Goal: Use online tool/utility: Utilize a website feature to perform a specific function

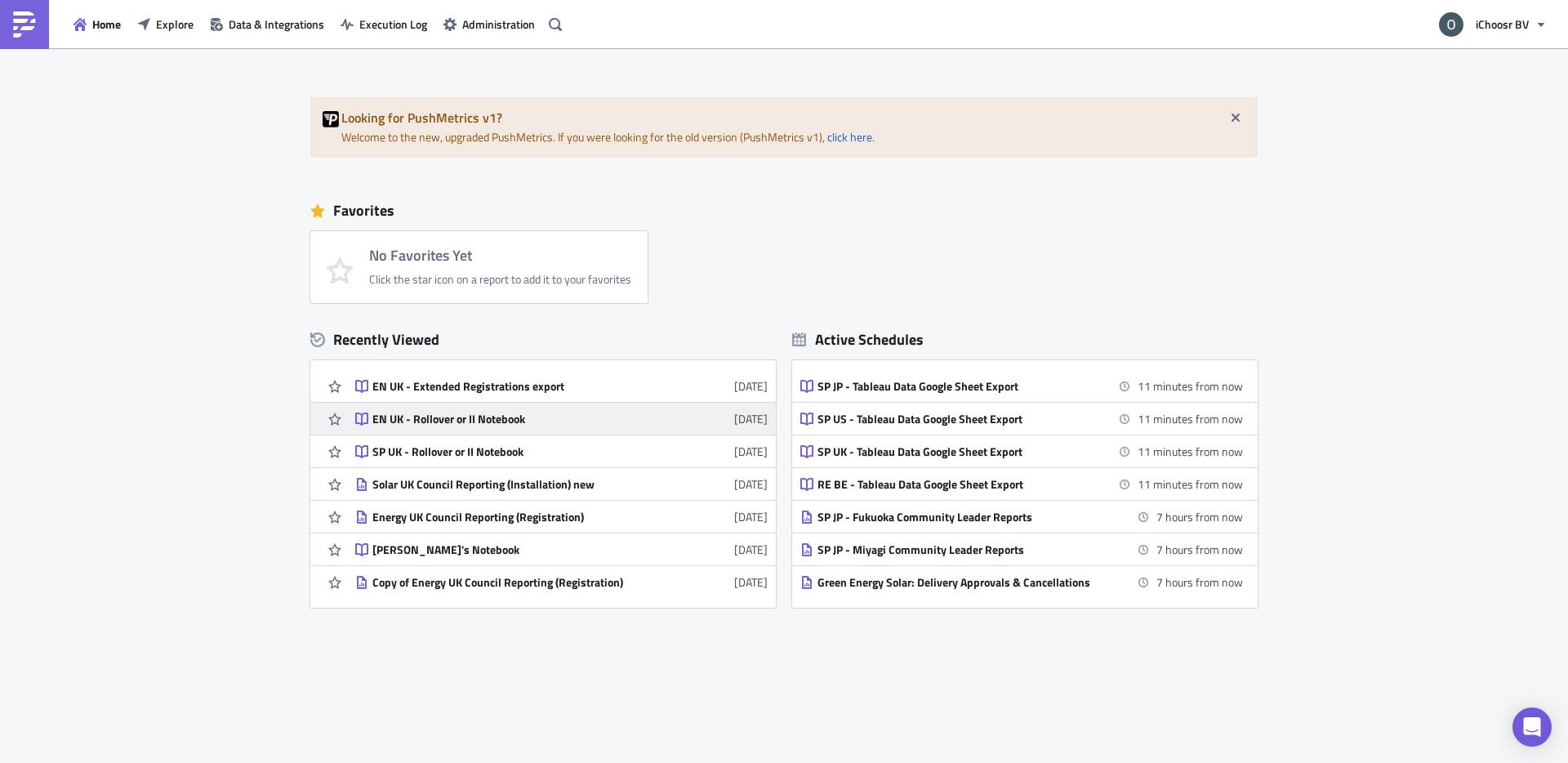
click at [470, 423] on div "EN UK - Rollover or II Notebook" at bounding box center [515, 418] width 285 height 15
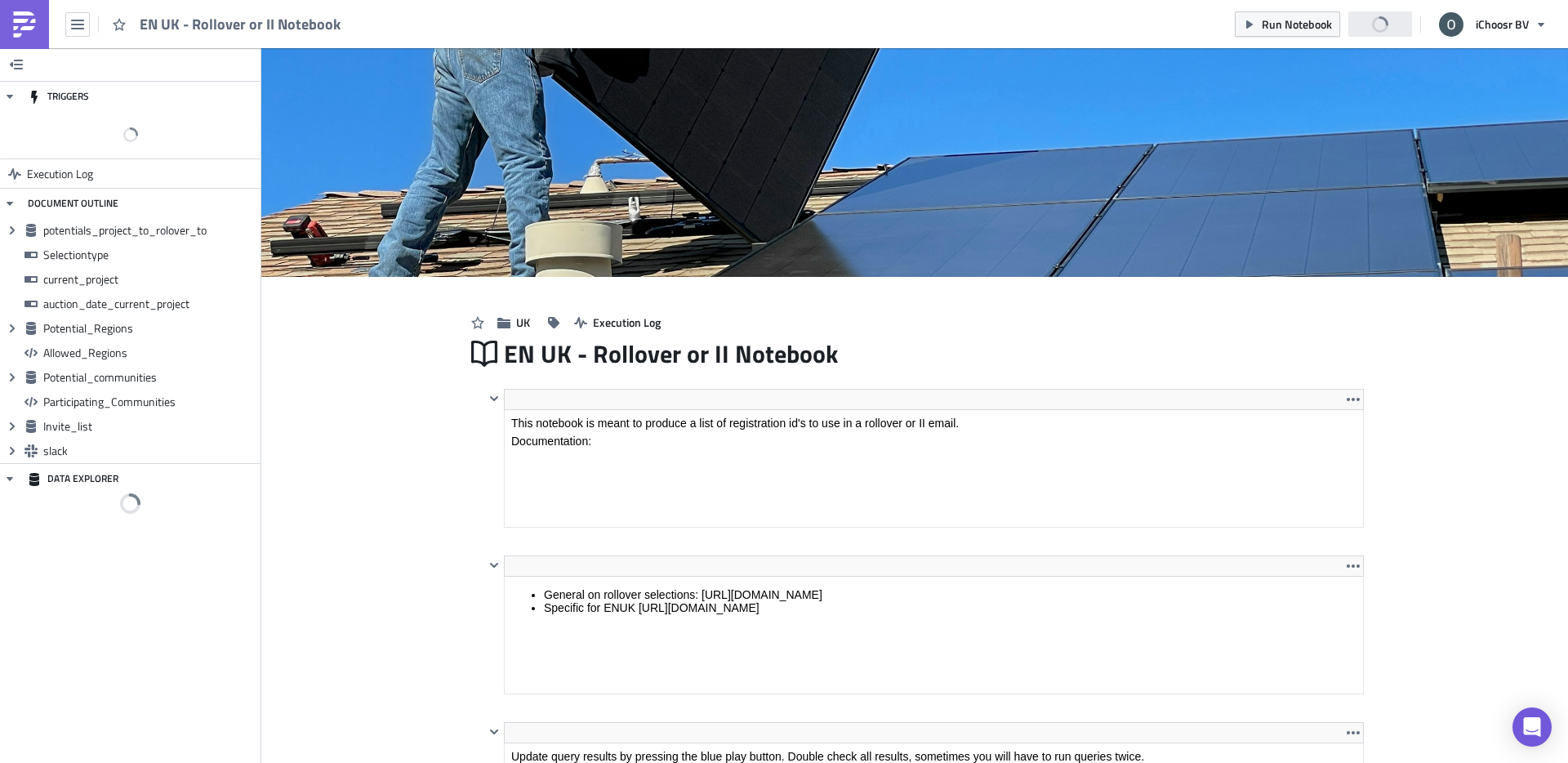
scroll to position [468, 0]
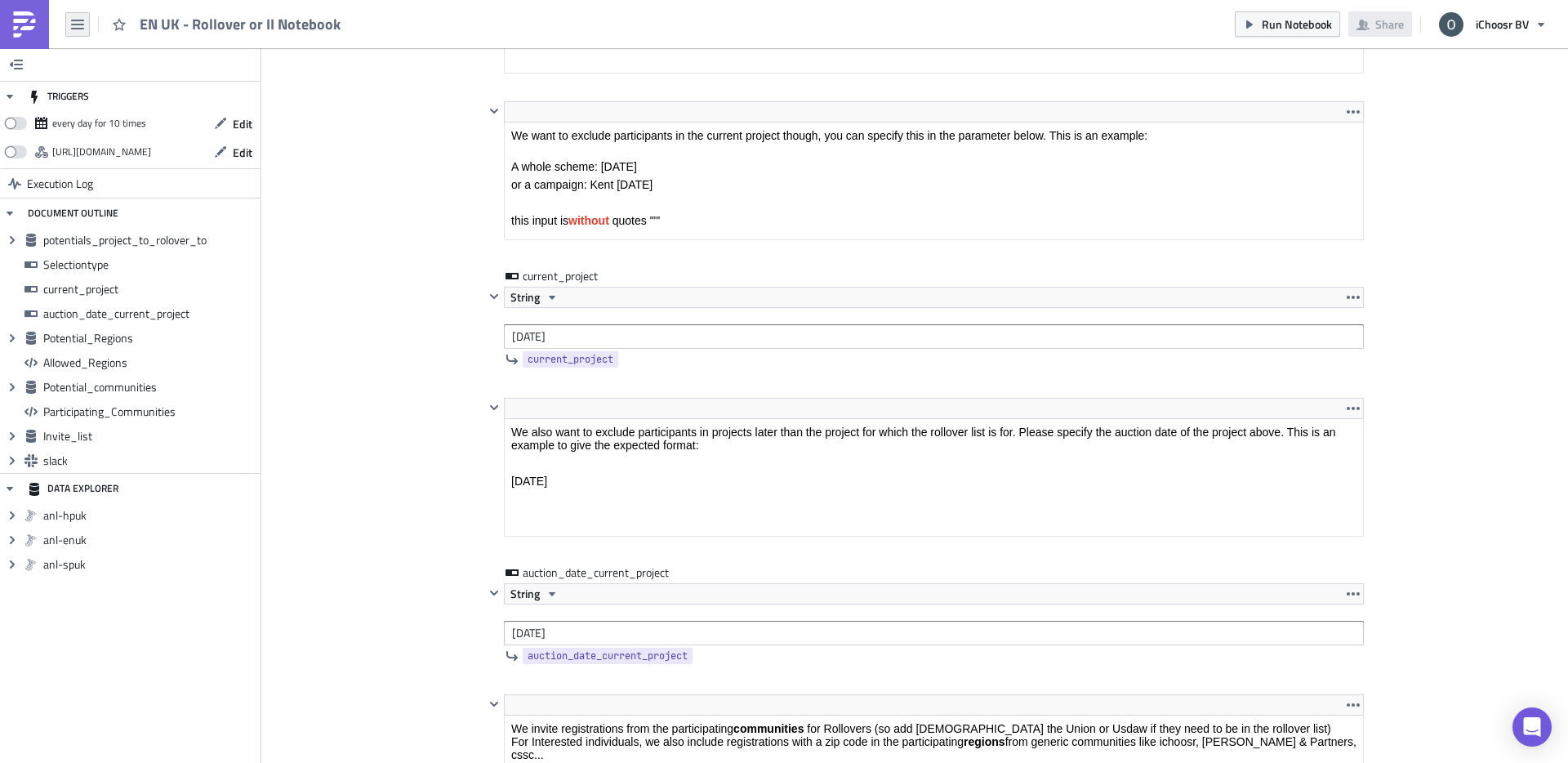
click at [89, 24] on button "button" at bounding box center [78, 25] width 25 height 25
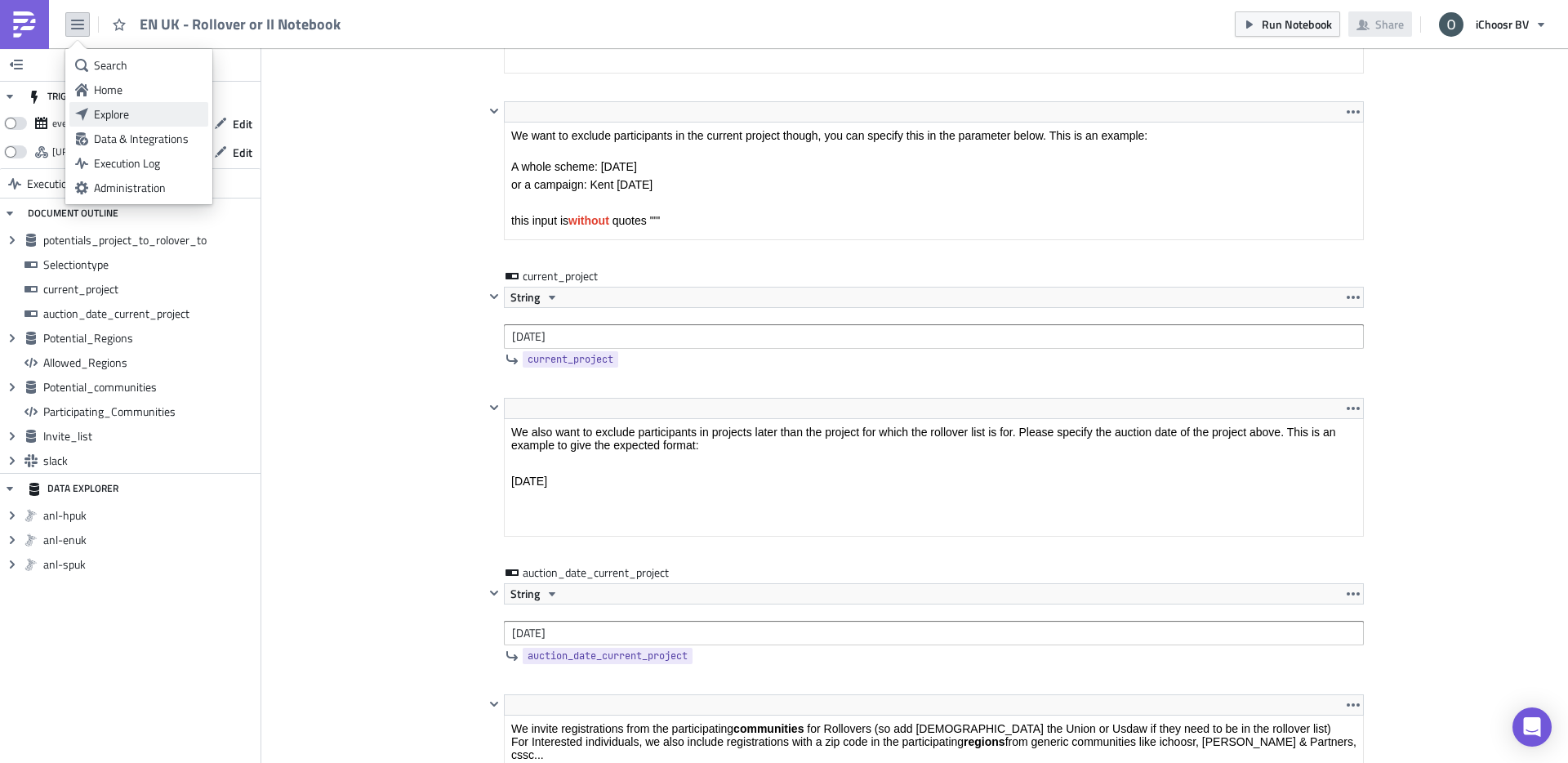
click at [155, 107] on div "Explore" at bounding box center [148, 114] width 109 height 16
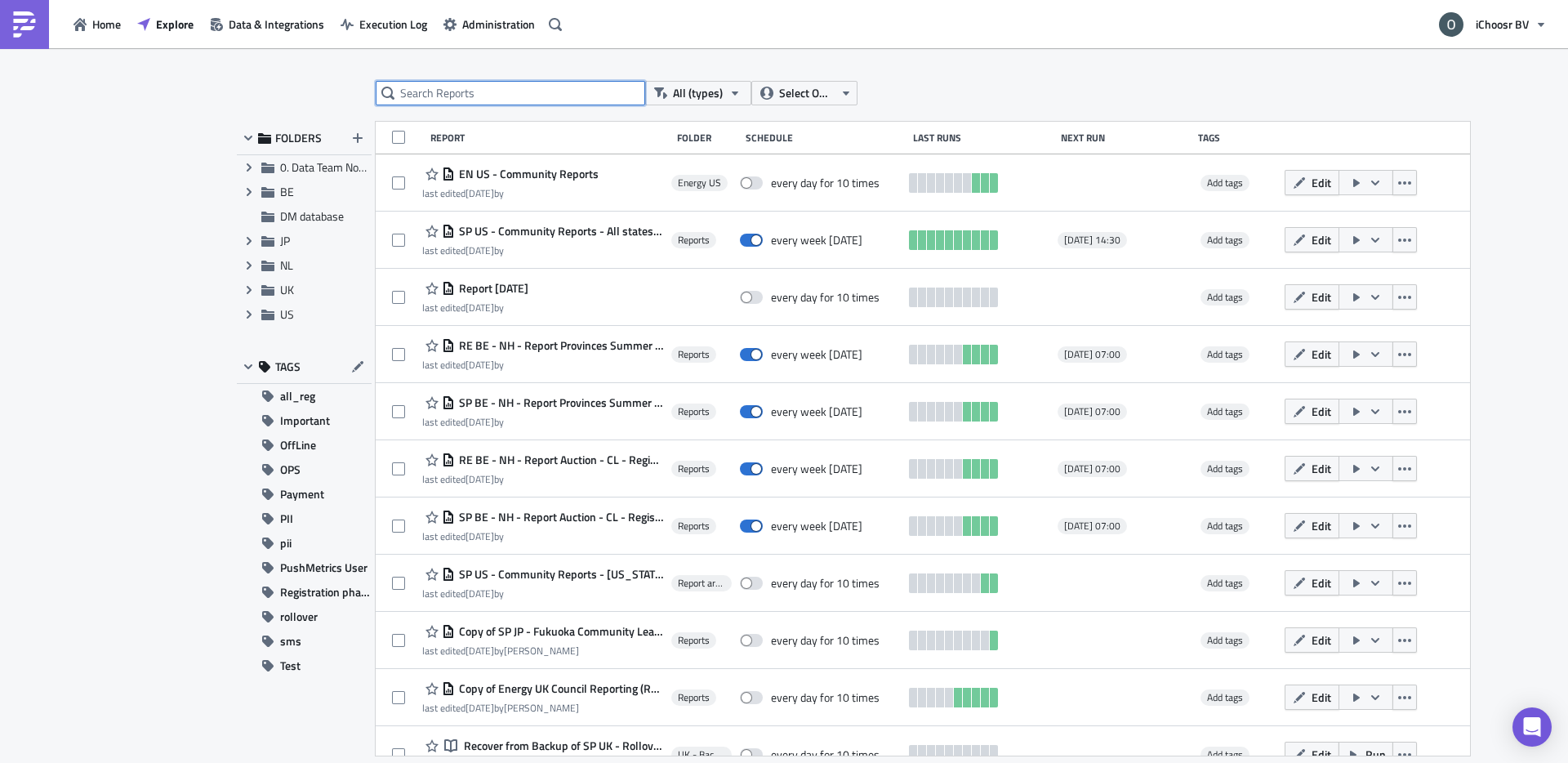
click at [448, 89] on input "text" at bounding box center [511, 93] width 269 height 25
type input "/"
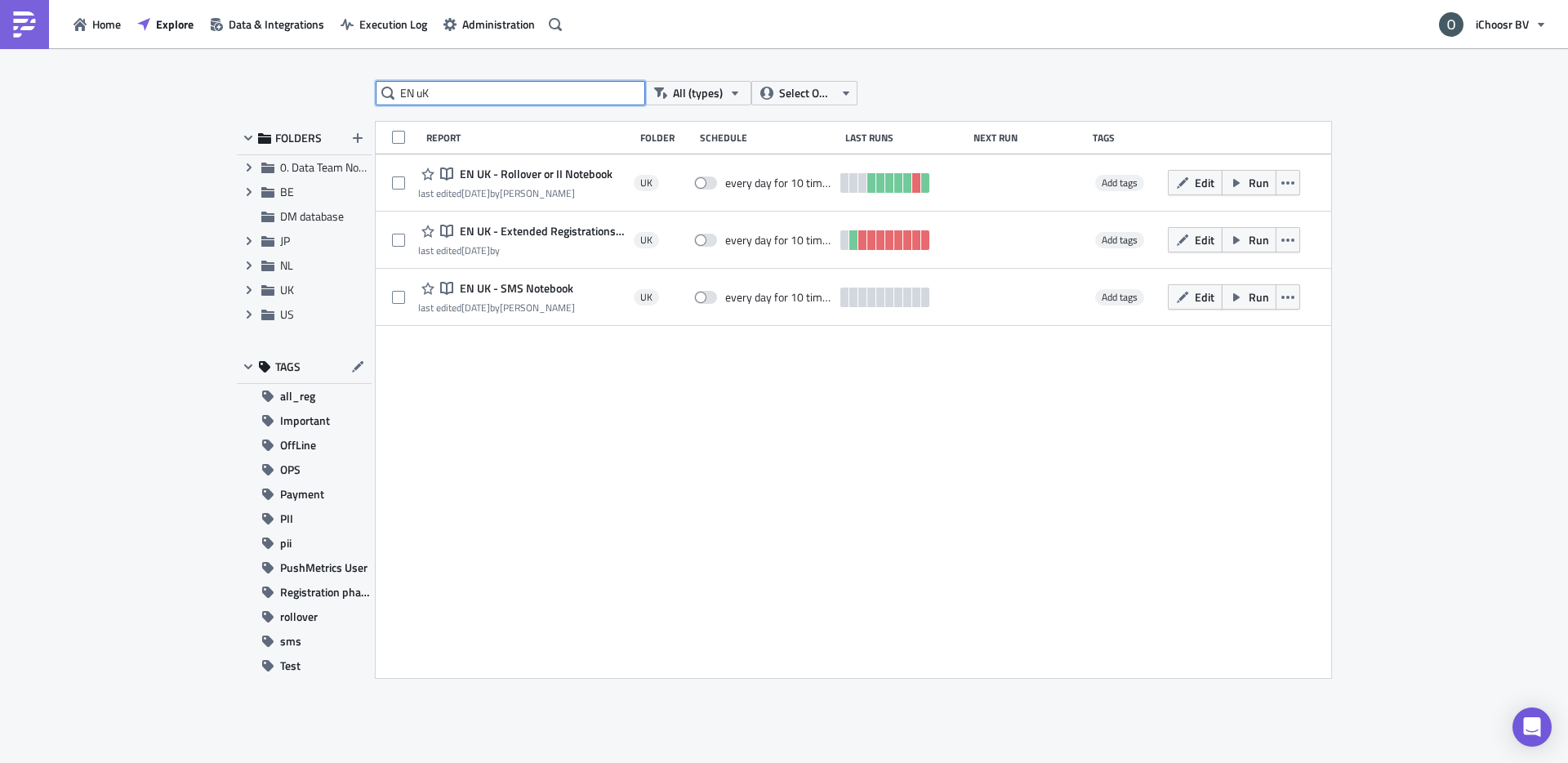
click at [424, 90] on input "EN uK" at bounding box center [511, 93] width 269 height 25
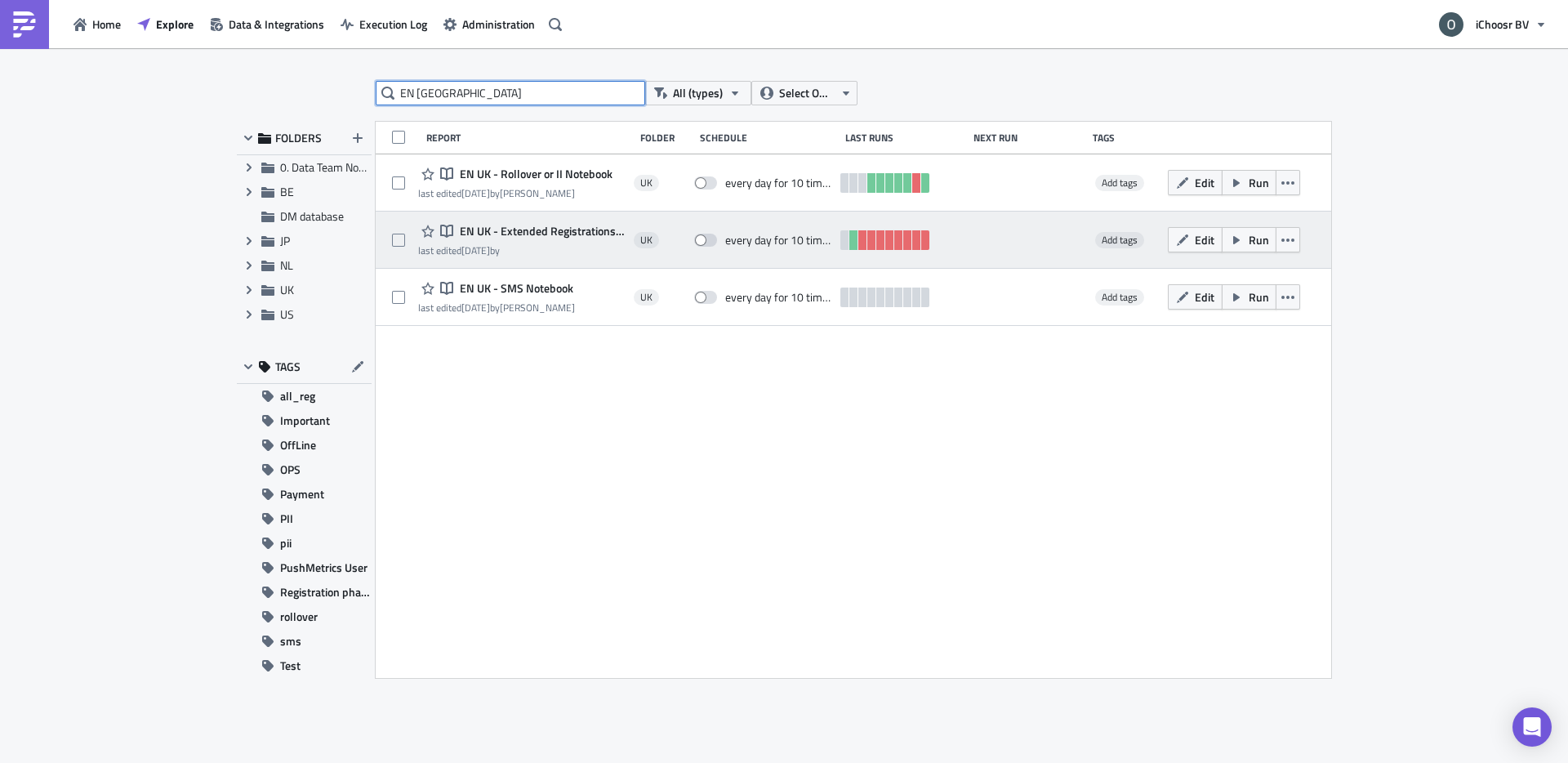
type input "EN UK"
click at [527, 226] on span "EN UK - Extended Registrations export" at bounding box center [541, 230] width 170 height 15
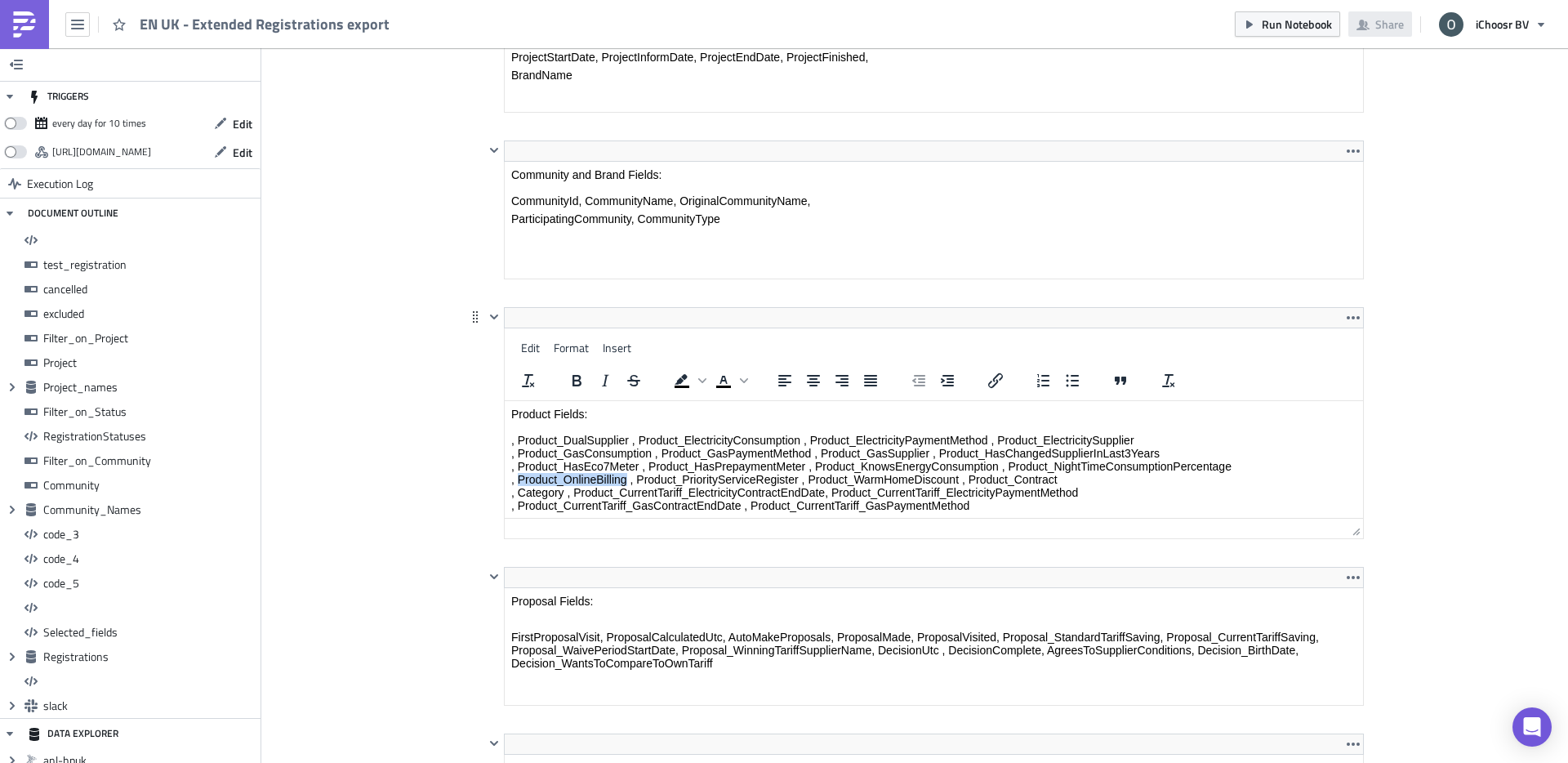
drag, startPoint x: 626, startPoint y: 478, endPoint x: 520, endPoint y: 480, distance: 106.0
click at [520, 480] on p "Product Fields: , Product_DualSupplier , Product_ElectricityConsumption , Produ…" at bounding box center [934, 460] width 846 height 105
copy p "Product_OnlineBilling"
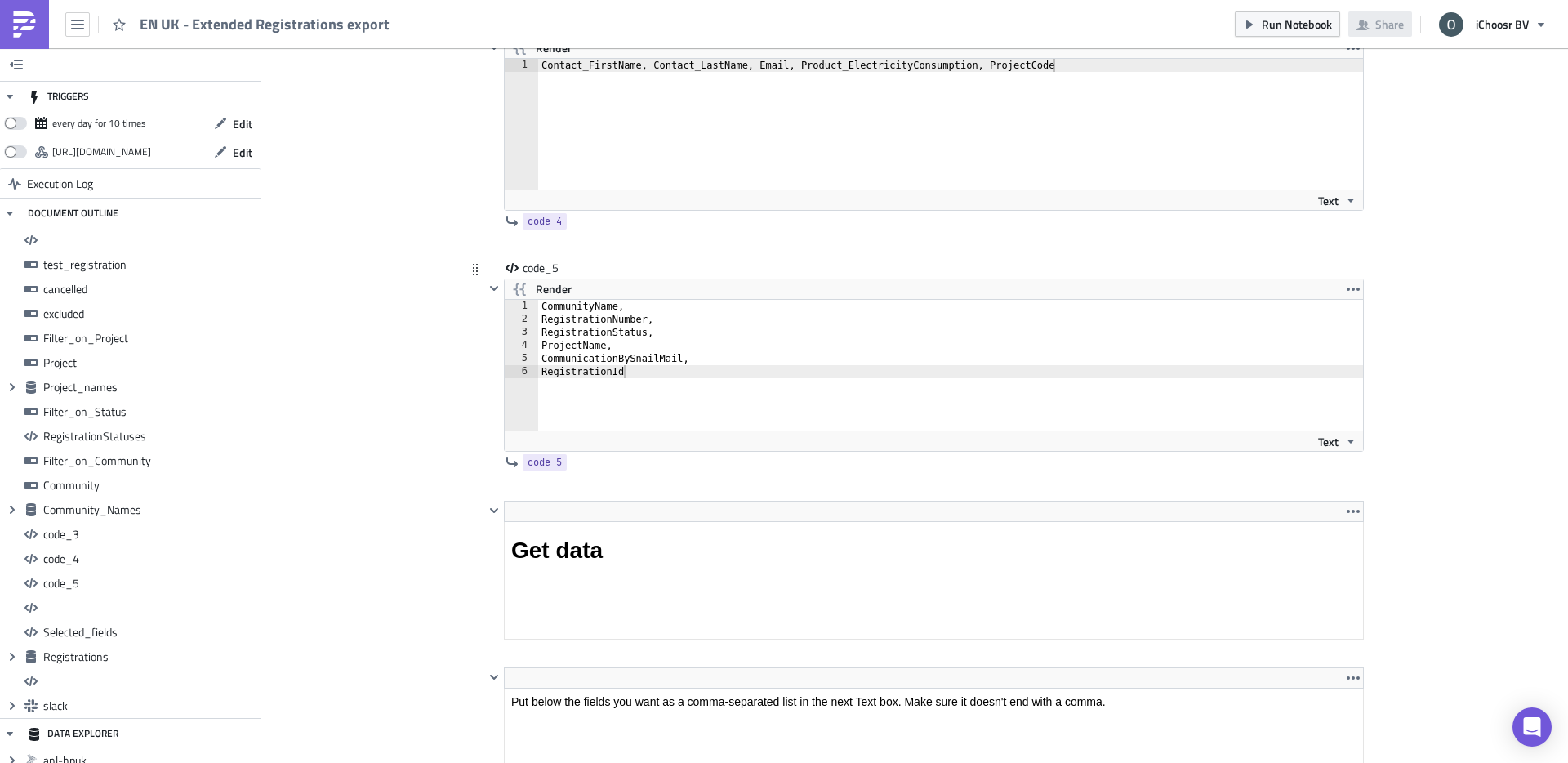
type textarea "RegistrationId"
click at [631, 372] on div "CommunityName, RegistrationNumber, RegistrationStatus, ProjectName, Communicati…" at bounding box center [960, 378] width 844 height 157
click at [657, 373] on div "CommunityName, RegistrationNumber, RegistrationStatus, ProjectName, Communicati…" at bounding box center [960, 378] width 844 height 157
type textarea "RegistrationId,"
type textarea "Product_OnlineBilling,"
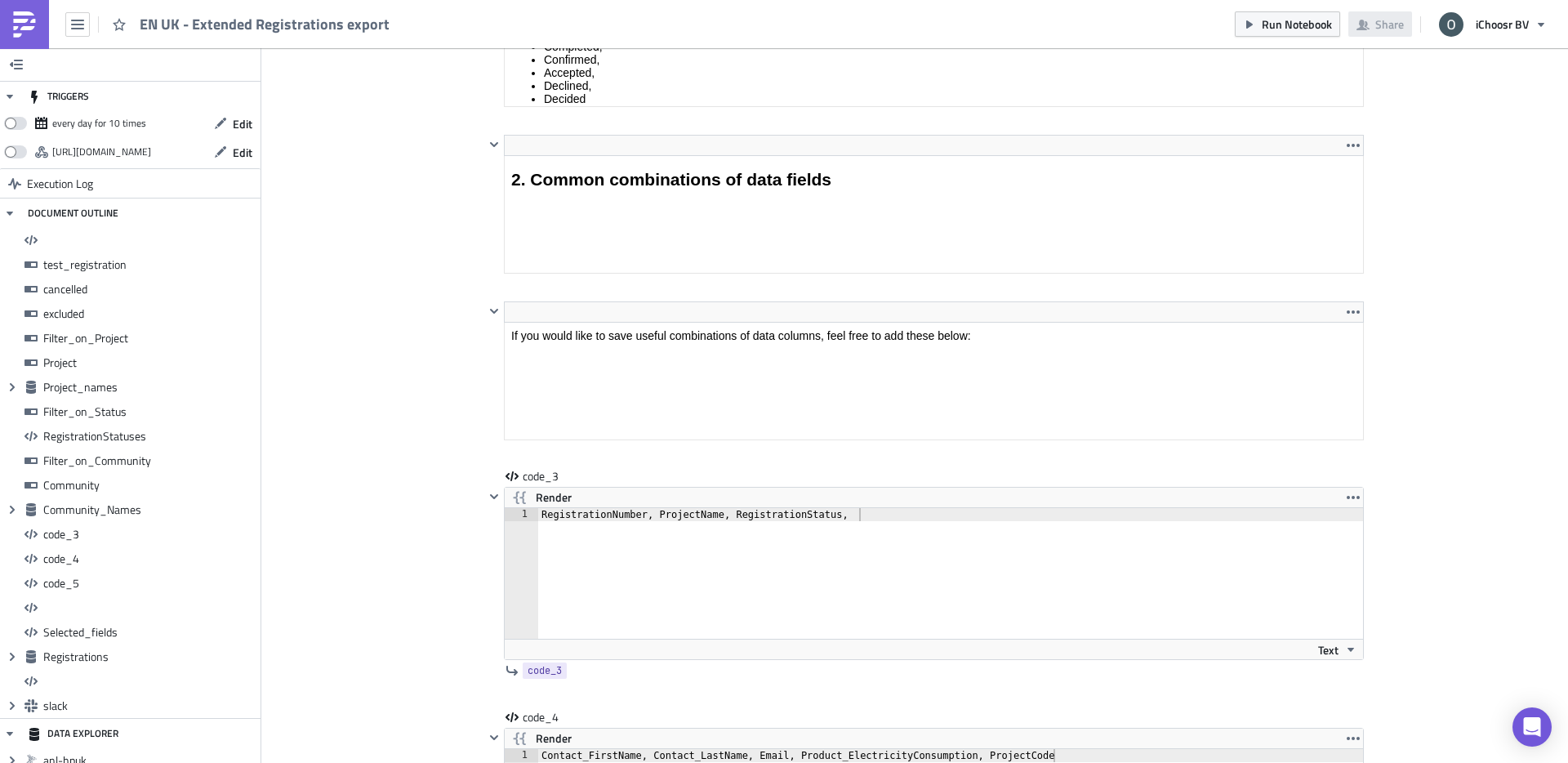
scroll to position [8775, 0]
